Goal: Task Accomplishment & Management: Complete application form

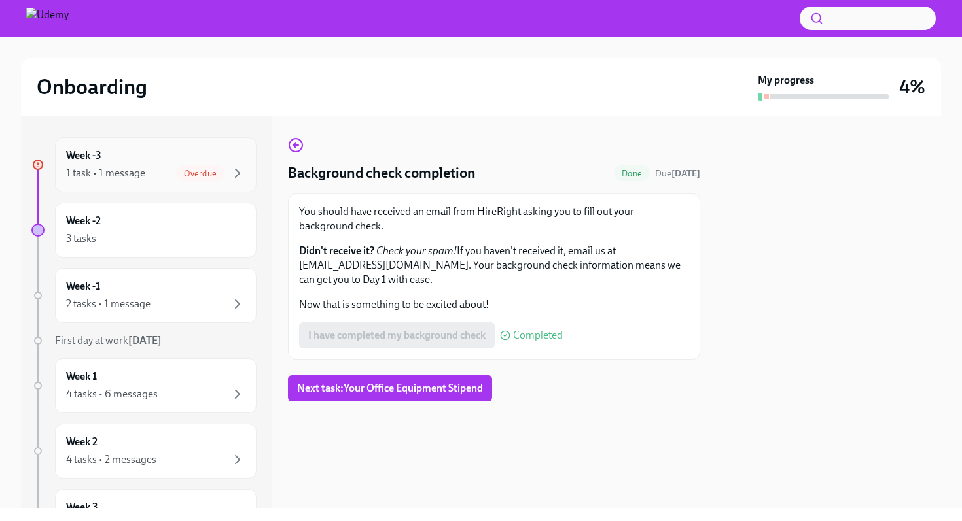
click at [206, 175] on span "Overdue" at bounding box center [200, 174] width 48 height 10
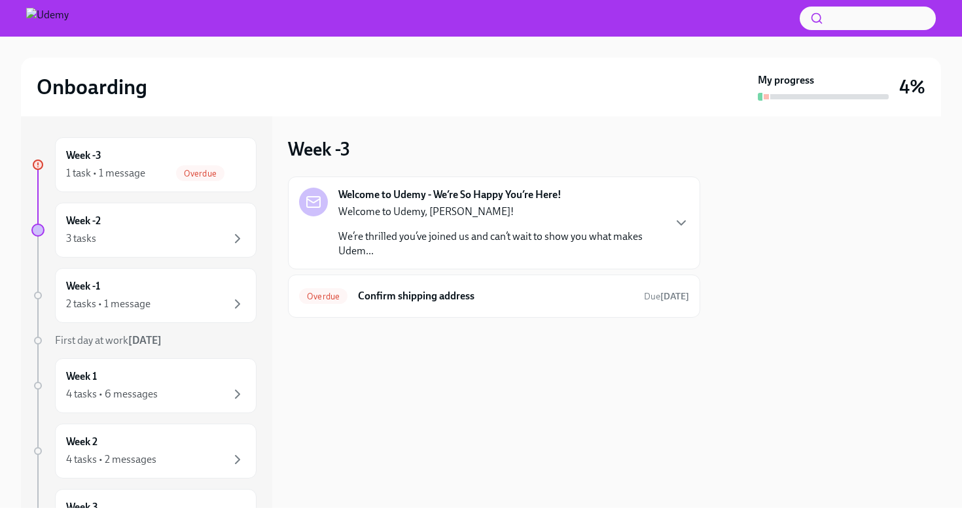
click at [432, 249] on p "We’re thrilled you’ve joined us and can’t wait to show you what makes Udem..." at bounding box center [500, 244] width 325 height 29
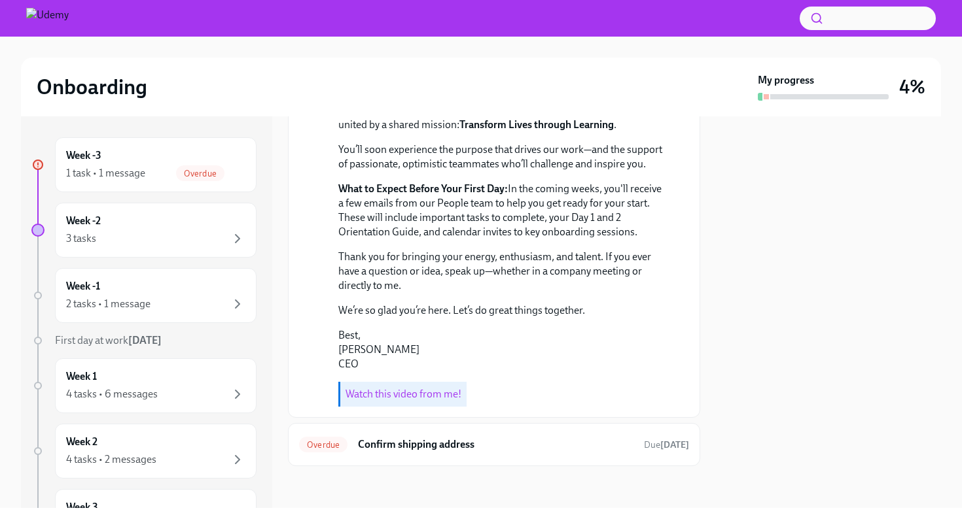
scroll to position [313, 0]
click at [446, 441] on h6 "Confirm shipping address" at bounding box center [495, 445] width 275 height 14
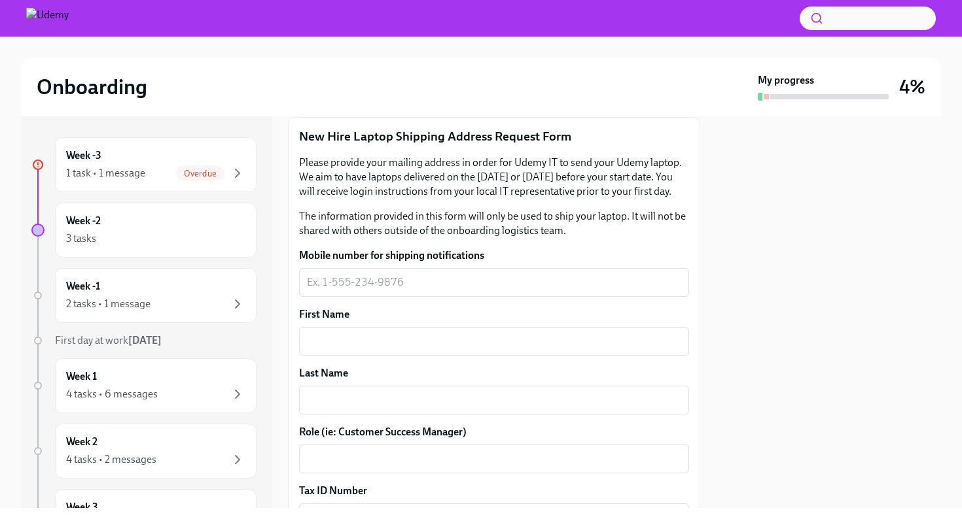
scroll to position [217, 0]
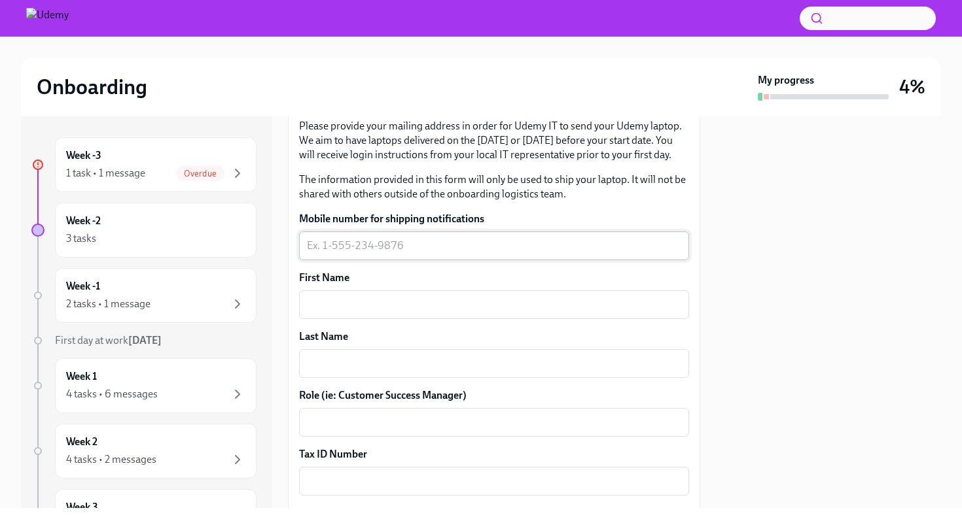
click at [347, 246] on textarea "Mobile number for shipping notifications" at bounding box center [494, 246] width 374 height 16
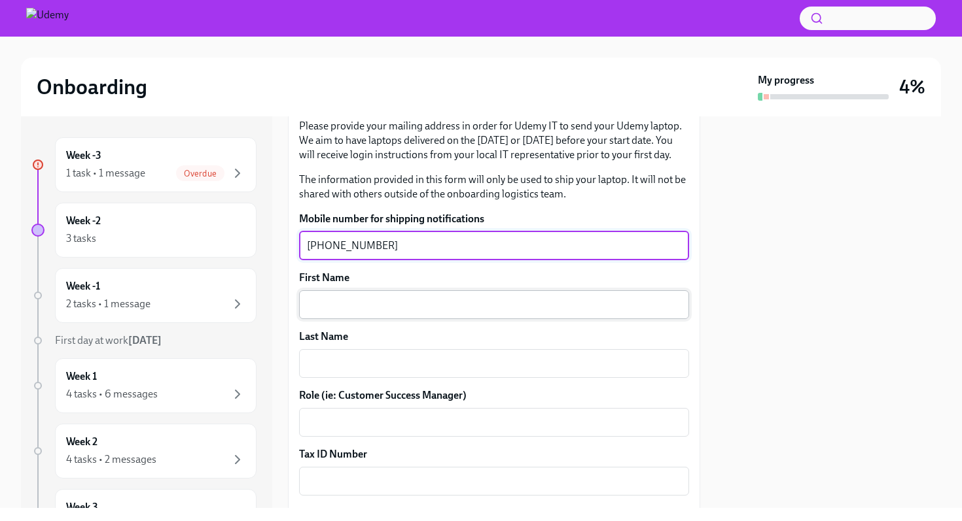
type textarea "[PHONE_NUMBER]"
click at [338, 311] on textarea "First Name" at bounding box center [494, 305] width 374 height 16
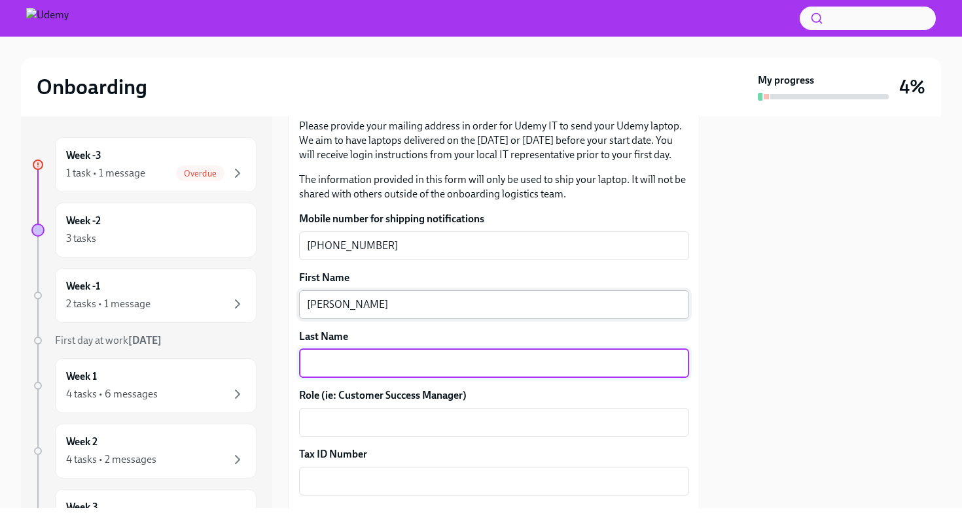
click at [348, 298] on textarea "[PERSON_NAME]" at bounding box center [494, 305] width 374 height 16
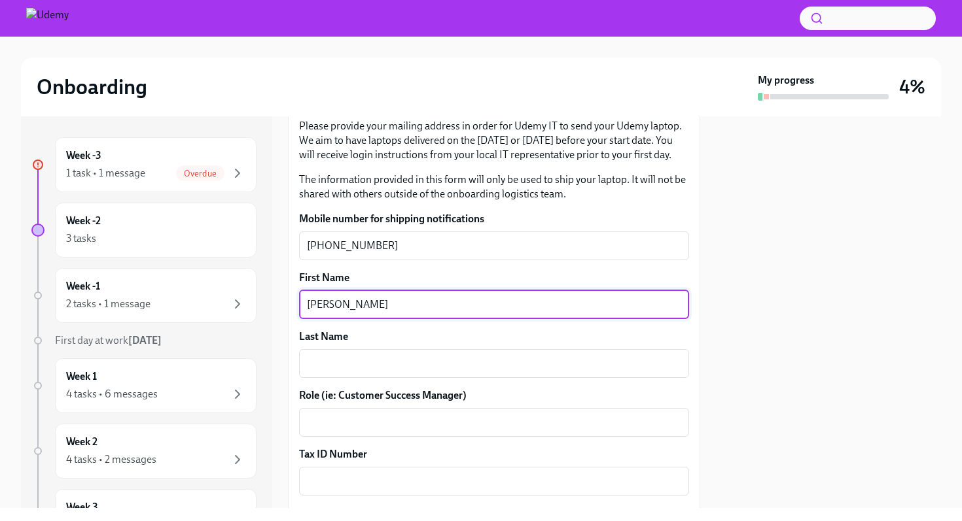
drag, startPoint x: 351, startPoint y: 305, endPoint x: 290, endPoint y: 305, distance: 60.8
click at [290, 305] on div "New Hire Laptop Shipping Address Request Form Please provide your mailing addre…" at bounding box center [494, 442] width 412 height 724
type textarea "[PERSON_NAME]"
click at [330, 372] on div "x ​" at bounding box center [494, 363] width 390 height 29
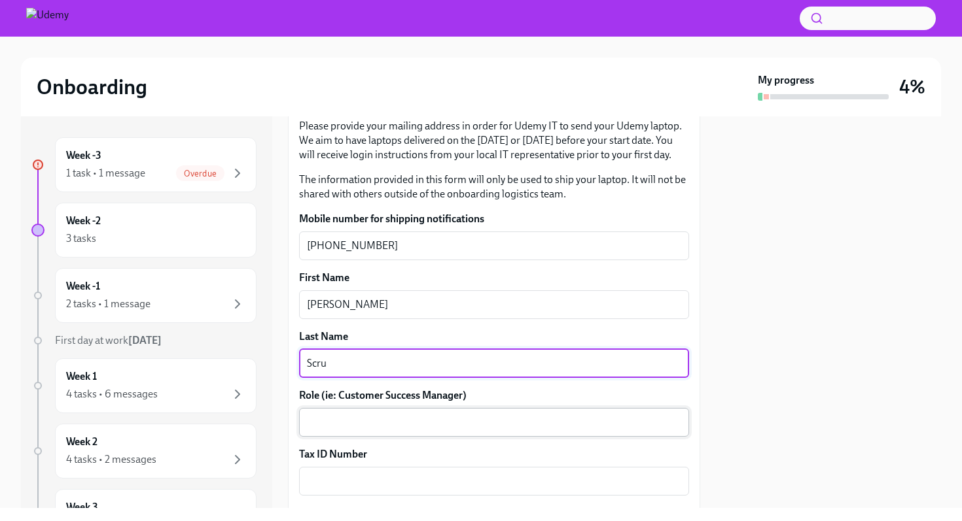
type textarea "Scru"
click at [334, 418] on textarea "Role (ie: Customer Success Manager)" at bounding box center [494, 423] width 374 height 16
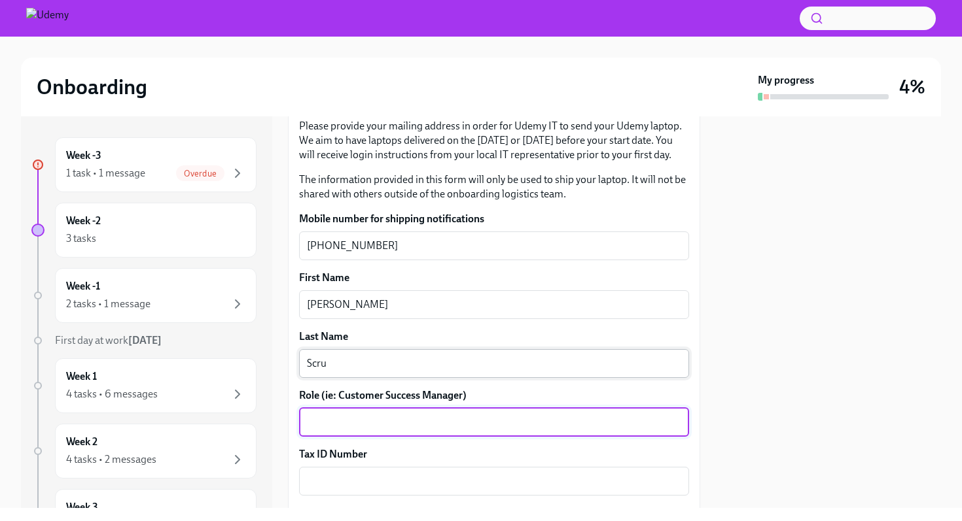
paste textarea "Growth Enterprise Account Executive,"
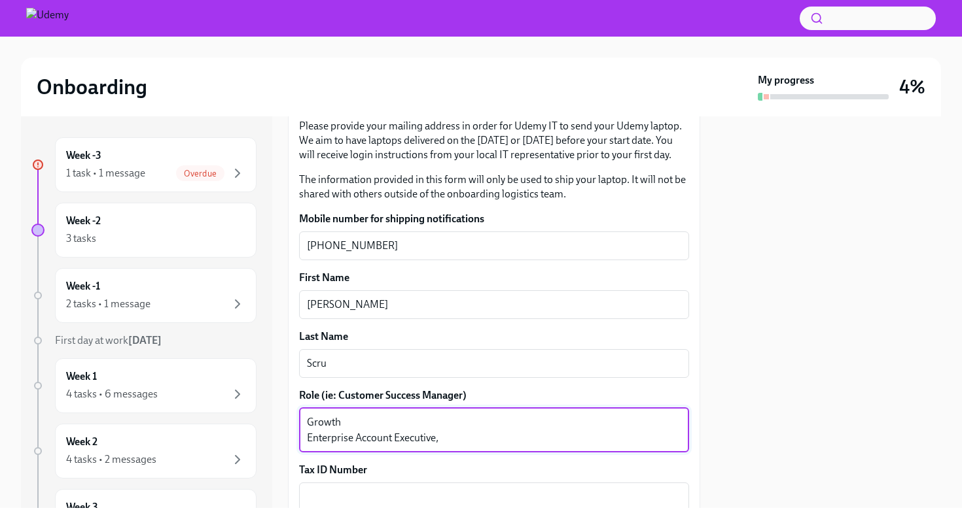
click at [353, 425] on textarea "Growth Enterprise Account Executive," at bounding box center [494, 430] width 374 height 31
drag, startPoint x: 308, startPoint y: 438, endPoint x: 493, endPoint y: 439, distance: 184.5
click at [493, 439] on textarea "Growth Enterprise Account Executive," at bounding box center [494, 430] width 374 height 31
click at [385, 425] on textarea "Growth" at bounding box center [494, 430] width 374 height 31
type textarea "Growth Enterprise Account Executive"
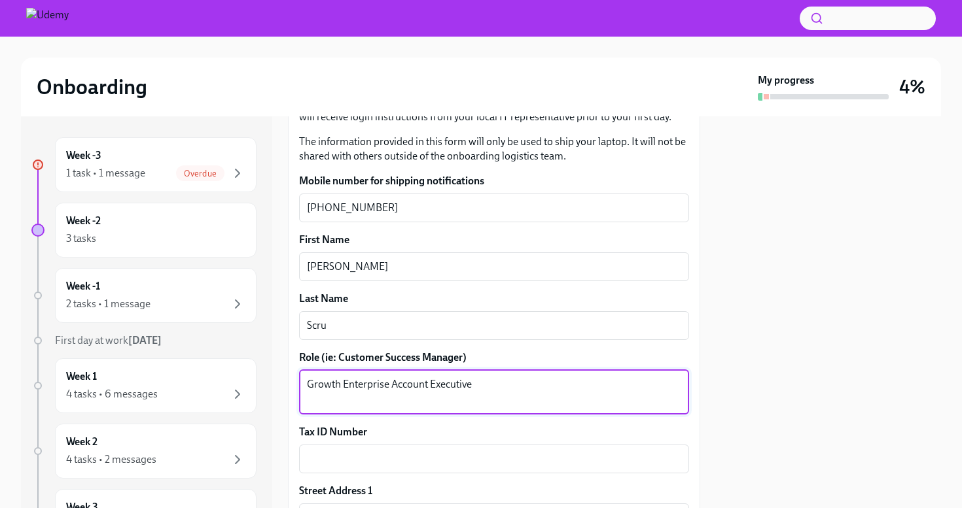
scroll to position [266, 0]
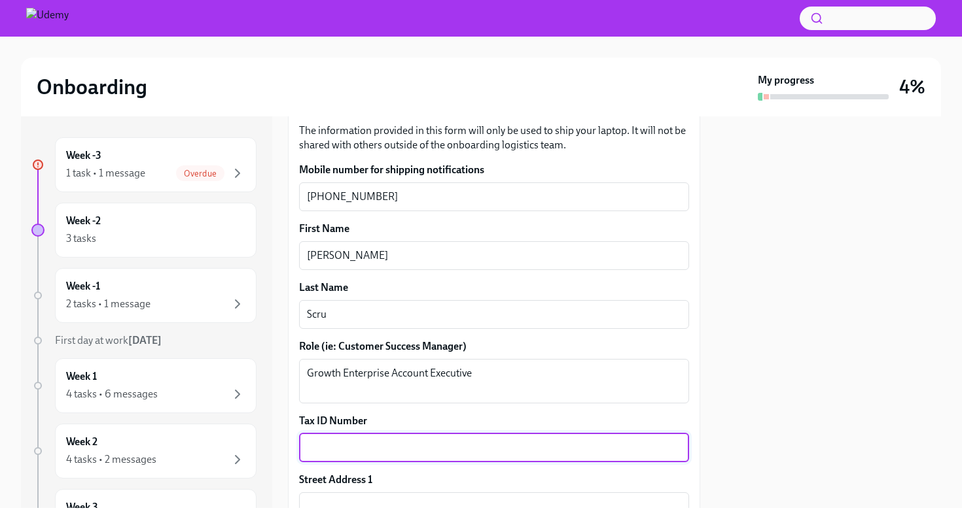
click at [350, 449] on textarea "Tax ID Number" at bounding box center [494, 448] width 374 height 16
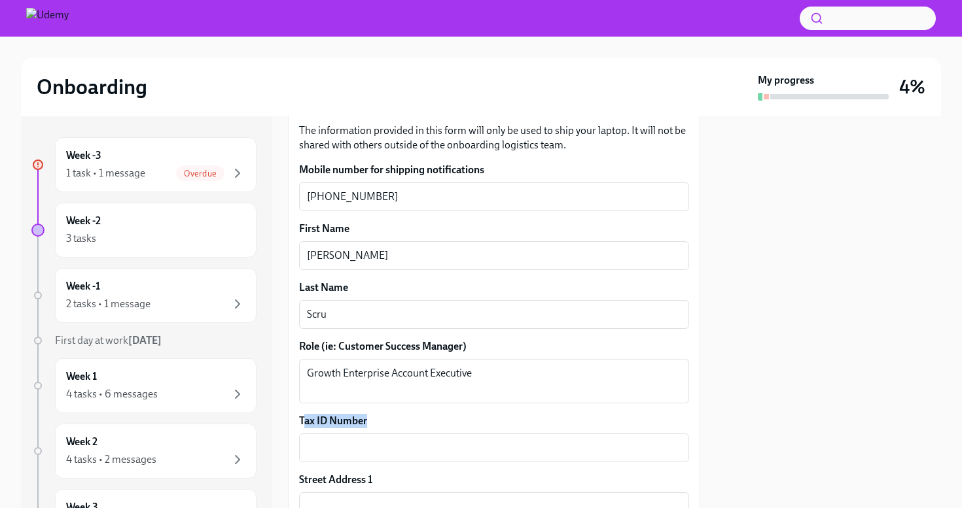
drag, startPoint x: 302, startPoint y: 419, endPoint x: 372, endPoint y: 423, distance: 70.1
click at [372, 423] on label "Tax ID Number" at bounding box center [494, 421] width 390 height 14
click at [372, 440] on textarea "Tax ID Number" at bounding box center [494, 448] width 374 height 16
drag, startPoint x: 384, startPoint y: 425, endPoint x: 302, endPoint y: 423, distance: 82.5
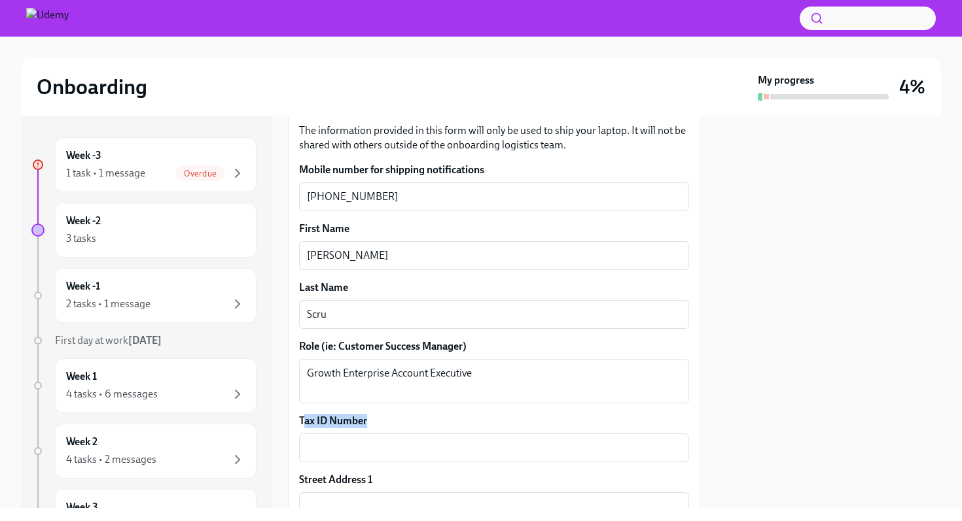
click at [302, 423] on label "Tax ID Number" at bounding box center [494, 421] width 390 height 14
copy label "ax ID Number"
click at [344, 453] on textarea "Tax ID Number" at bounding box center [494, 448] width 374 height 16
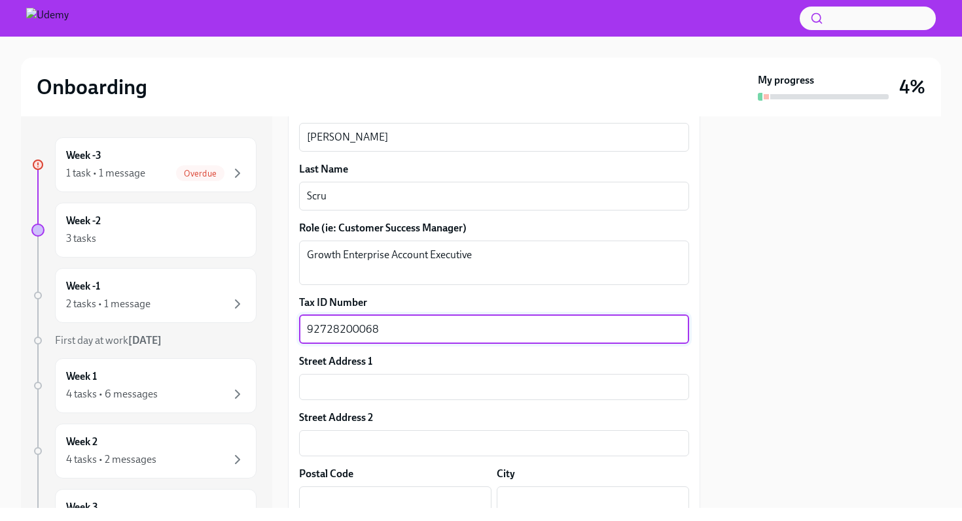
scroll to position [408, 0]
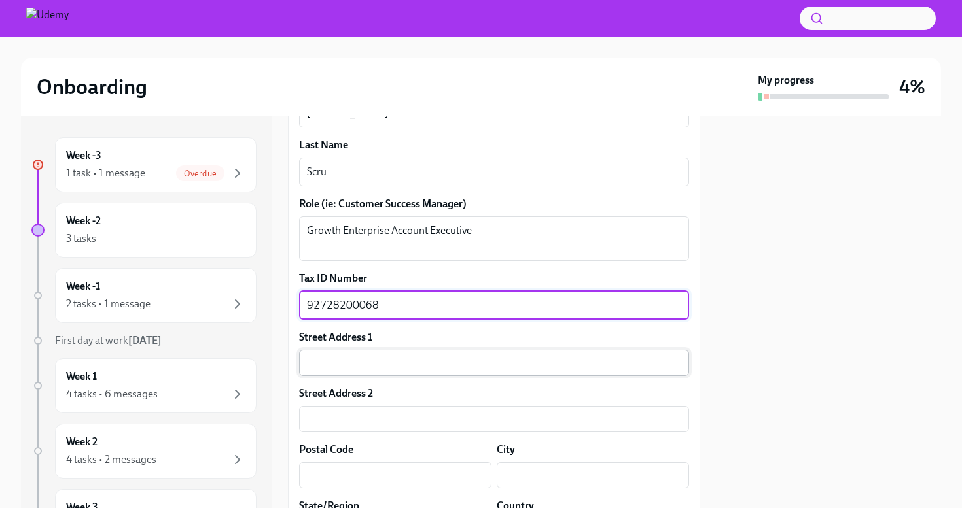
type textarea "92728200068"
click at [380, 372] on input "text" at bounding box center [494, 363] width 390 height 26
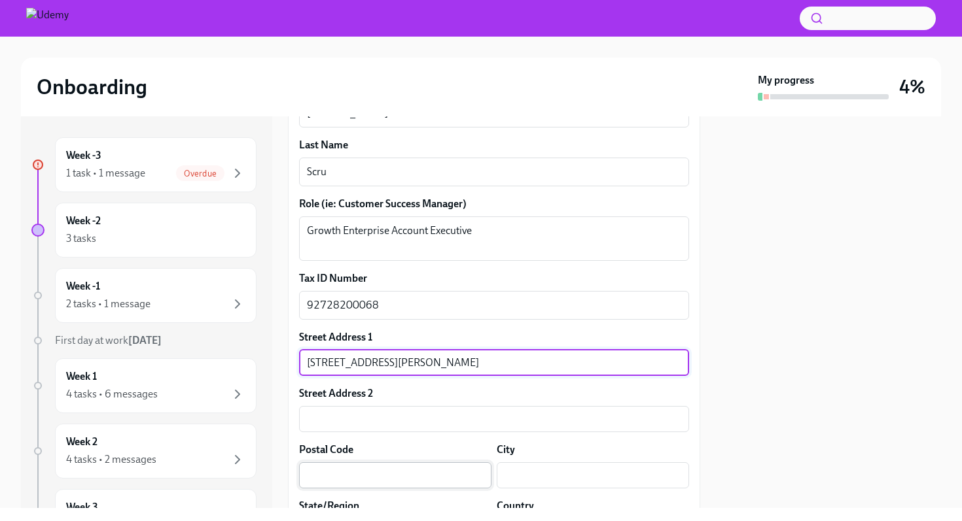
type input "[STREET_ADDRESS][PERSON_NAME]"
click at [342, 468] on input "text" at bounding box center [395, 476] width 192 height 26
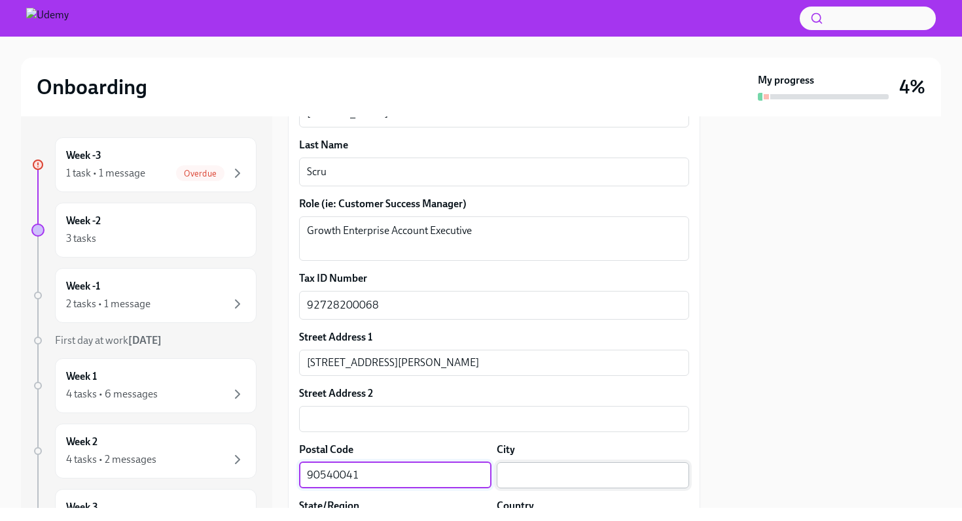
type input "90540041"
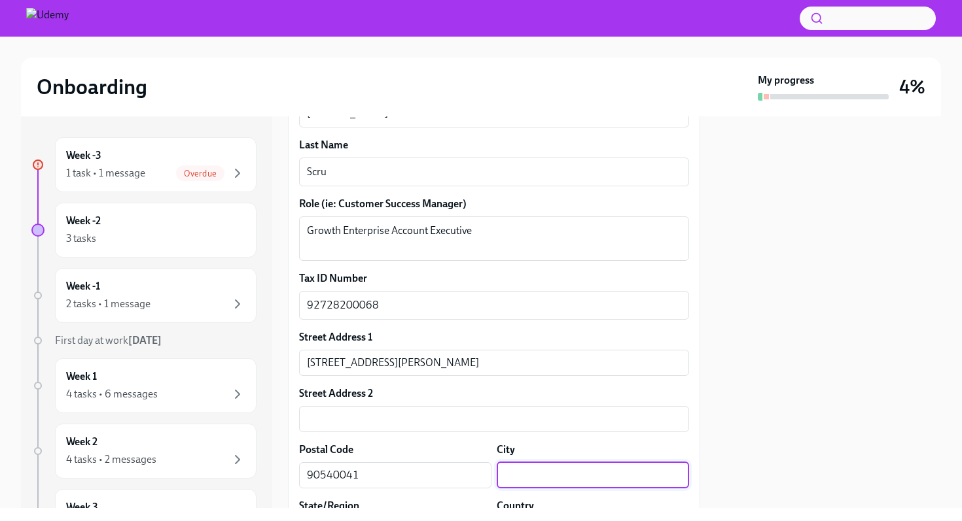
click at [533, 471] on input "text" at bounding box center [593, 476] width 192 height 26
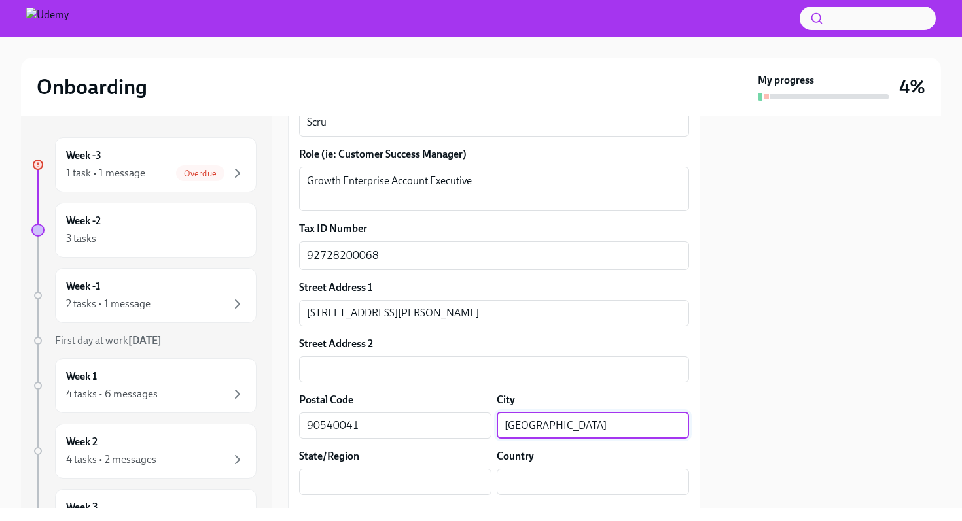
scroll to position [466, 0]
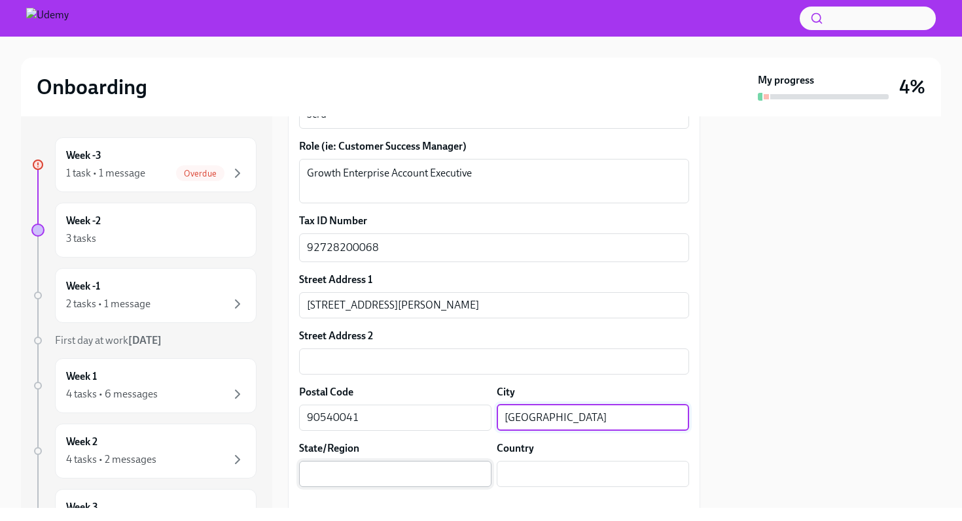
type input "[GEOGRAPHIC_DATA]"
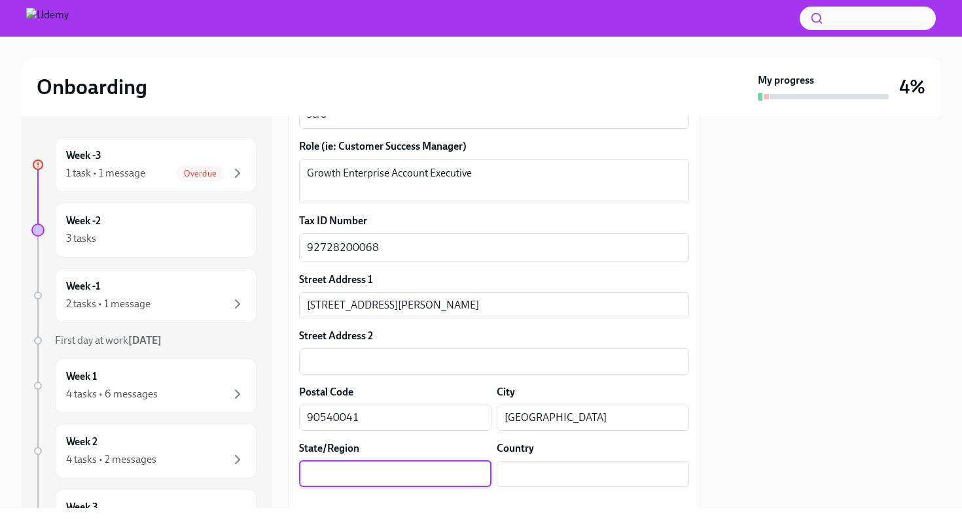
click at [399, 481] on input "text" at bounding box center [395, 474] width 192 height 26
type input "[GEOGRAPHIC_DATA]"
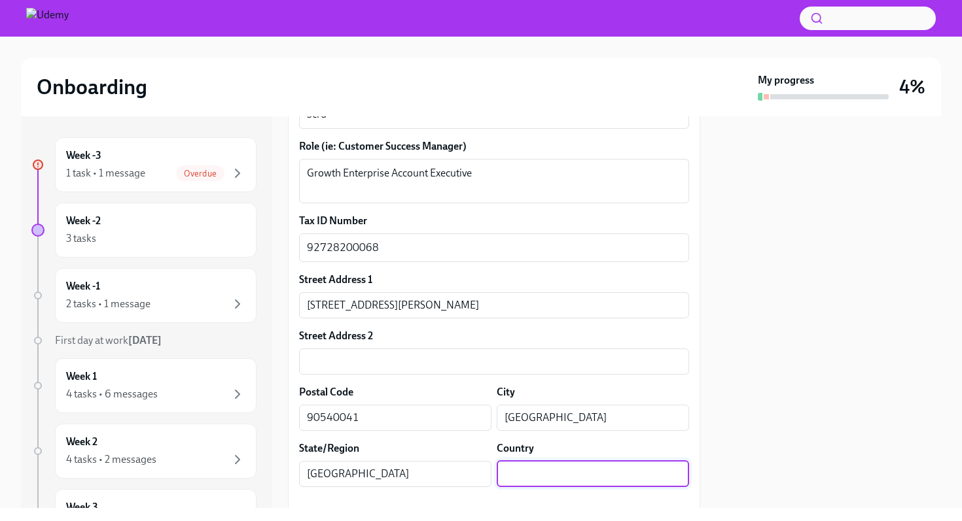
click at [535, 473] on input "text" at bounding box center [593, 474] width 192 height 26
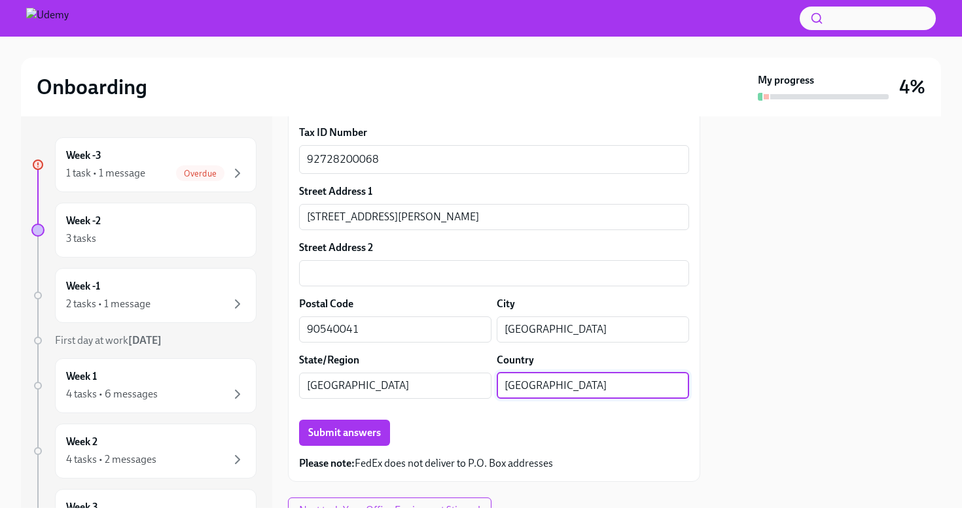
scroll to position [555, 0]
type input "[GEOGRAPHIC_DATA]"
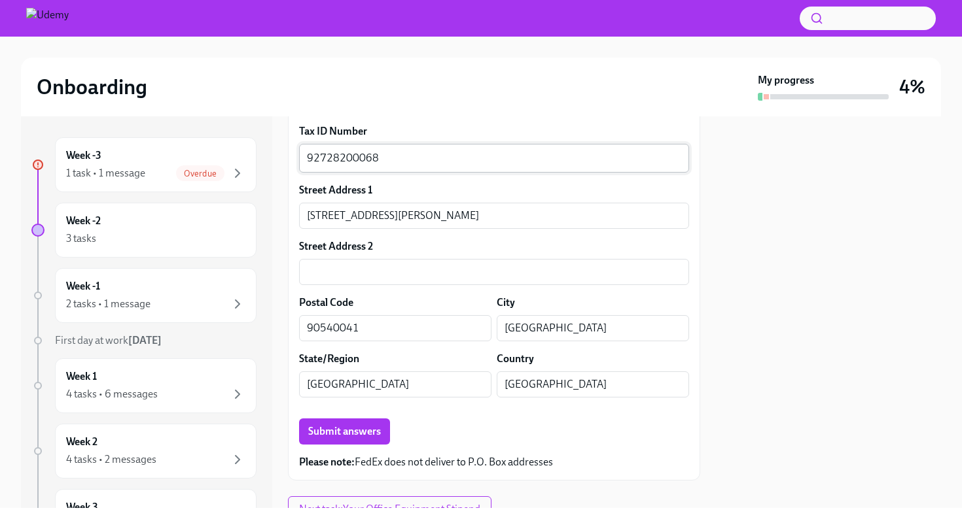
click at [405, 167] on div "92728200068 x ​" at bounding box center [494, 158] width 390 height 29
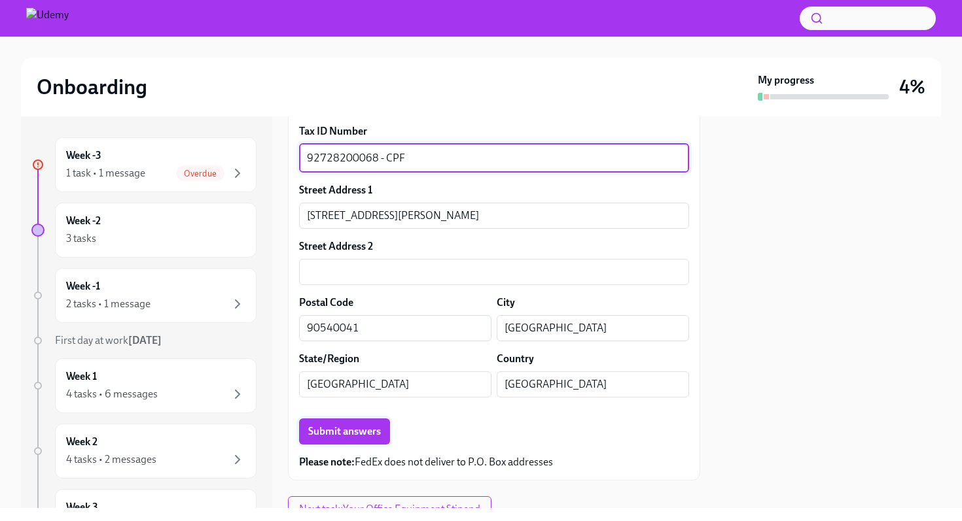
type textarea "92728200068 - CPF"
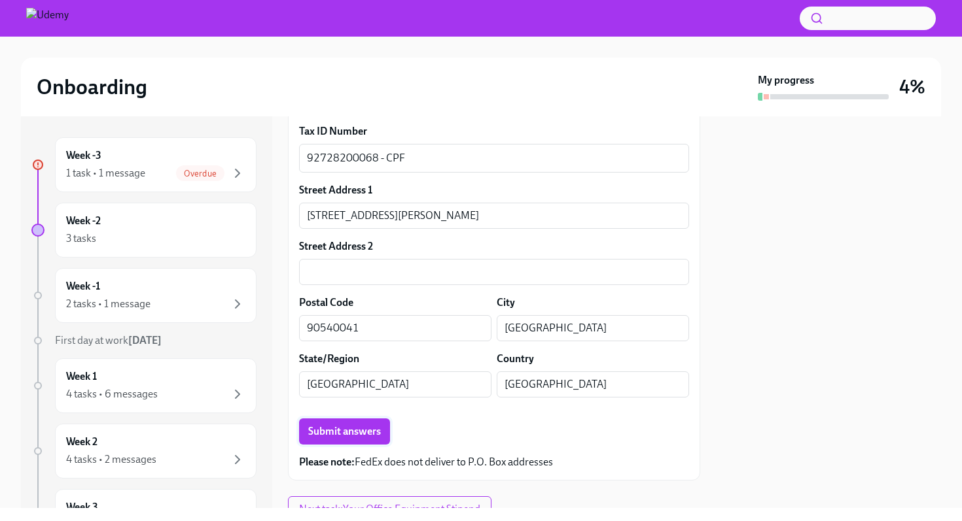
click at [348, 426] on span "Submit answers" at bounding box center [344, 431] width 73 height 13
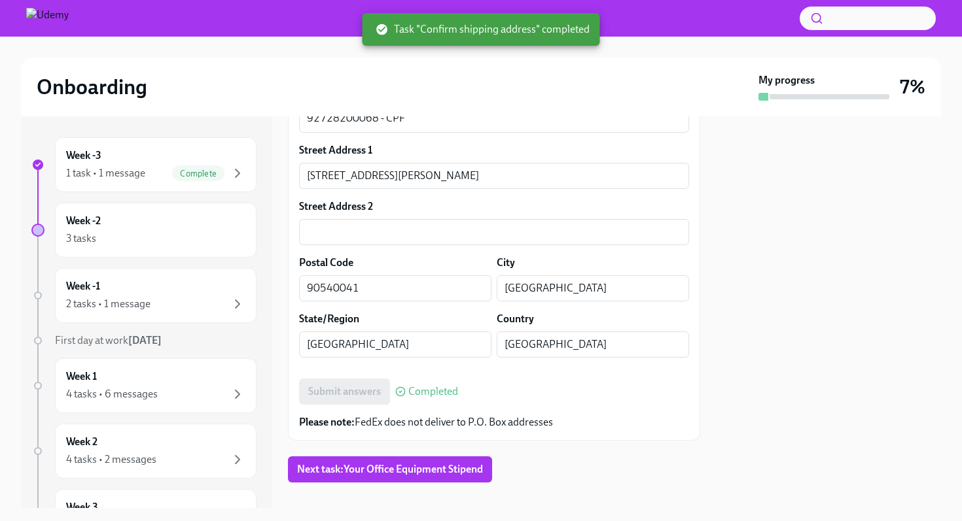
scroll to position [612, 0]
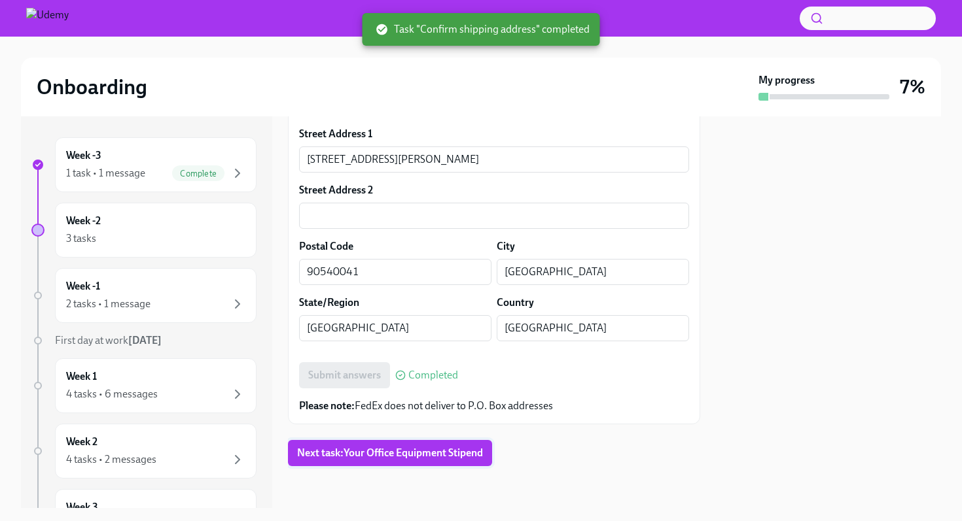
click at [450, 455] on span "Next task : Your Office Equipment Stipend" at bounding box center [390, 453] width 186 height 13
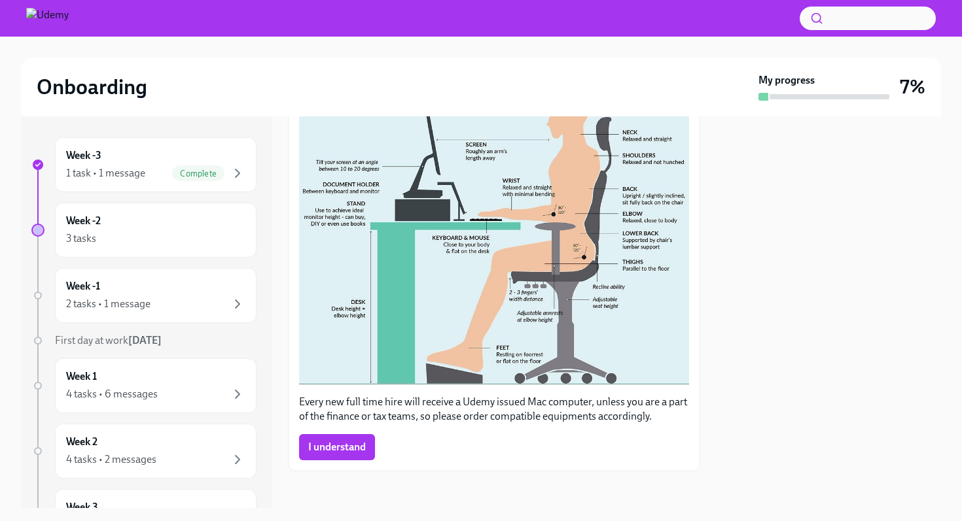
scroll to position [342, 0]
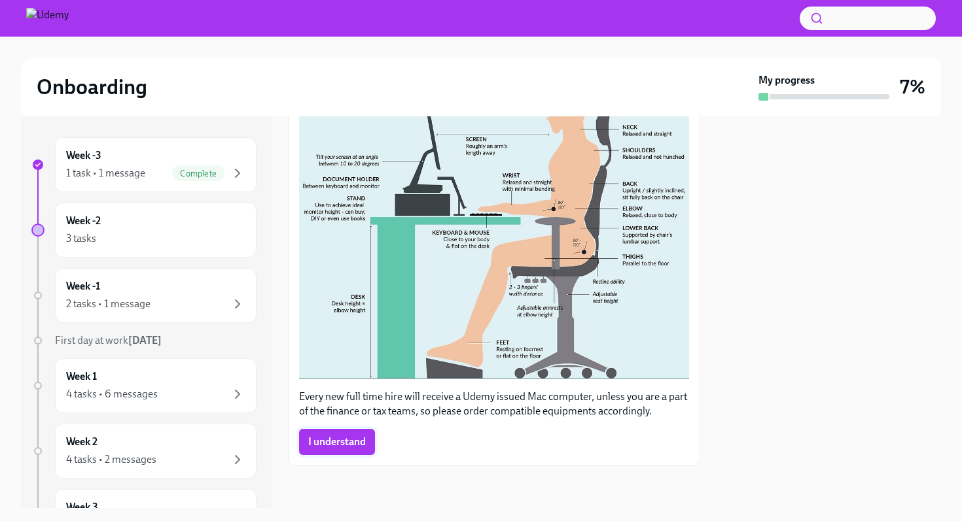
click at [323, 434] on button "I understand" at bounding box center [337, 442] width 76 height 26
click at [234, 298] on icon "button" at bounding box center [238, 304] width 16 height 16
